Goal: Share content

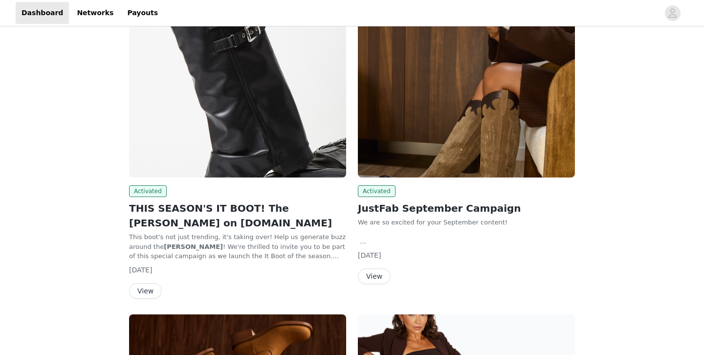
scroll to position [91, 0]
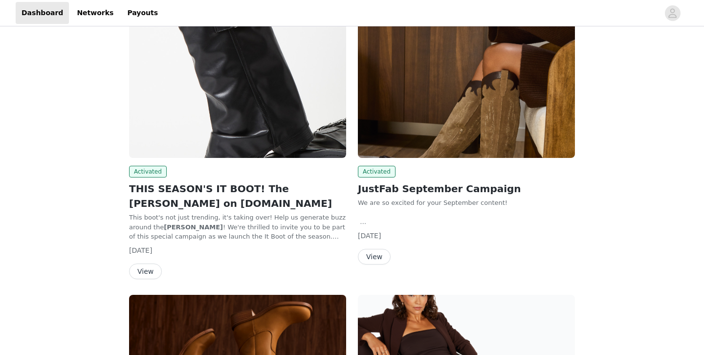
click at [371, 257] on button "View" at bounding box center [374, 257] width 33 height 16
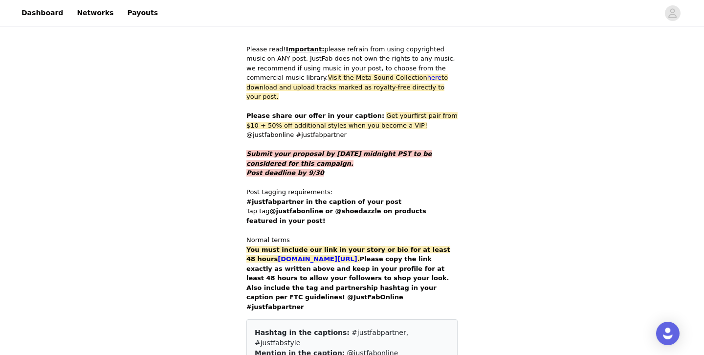
scroll to position [485, 0]
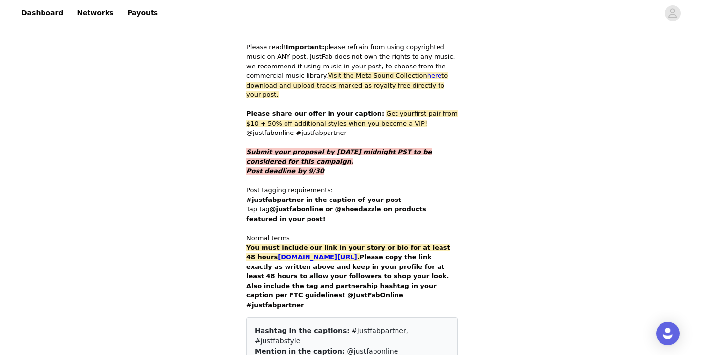
drag, startPoint x: 368, startPoint y: 94, endPoint x: 372, endPoint y: 110, distance: 16.5
click at [372, 110] on p "Please share our offer in your caption: Get your first pair from $10 + 50% off …" at bounding box center [351, 123] width 211 height 29
copy p "Get your first pair from $10 + 50% off additional styles when you become a VIP!…"
drag, startPoint x: 370, startPoint y: 239, endPoint x: 293, endPoint y: 237, distance: 76.3
click at [293, 253] on strong "[DOMAIN_NAME][URL] ." at bounding box center [319, 256] width 82 height 7
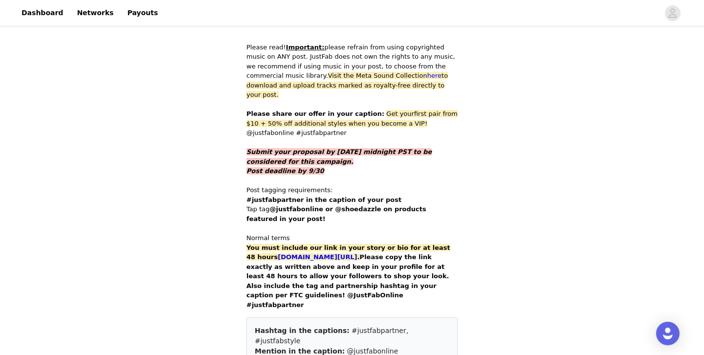
copy link "[DOMAIN_NAME][URL]"
